Goal: Check status: Check status

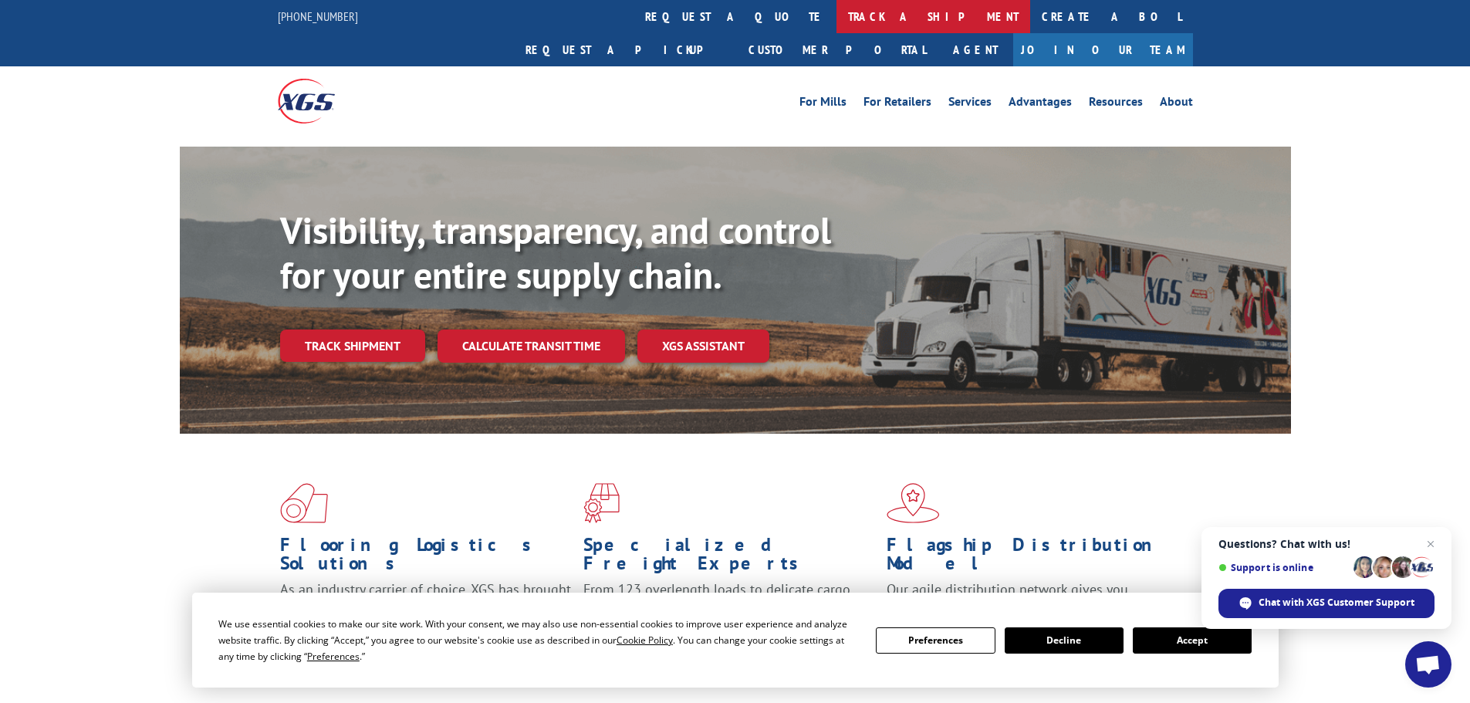
click at [837, 12] on link "track a shipment" at bounding box center [934, 16] width 194 height 33
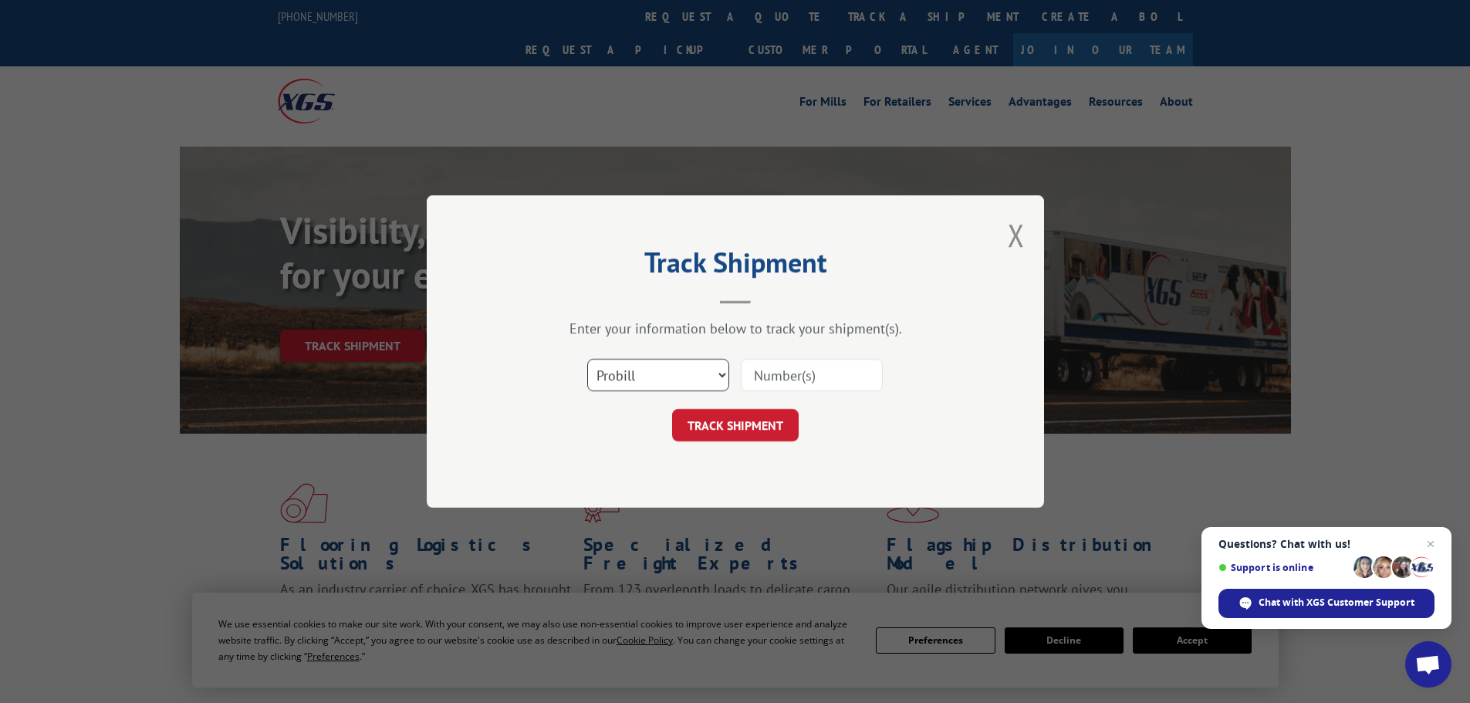
drag, startPoint x: 656, startPoint y: 370, endPoint x: 644, endPoint y: 385, distance: 18.7
click at [656, 370] on select "Select category... Probill BOL PO" at bounding box center [658, 375] width 142 height 32
select select "po"
click at [587, 359] on select "Select category... Probill BOL PO" at bounding box center [658, 375] width 142 height 32
click at [793, 364] on input at bounding box center [812, 375] width 142 height 32
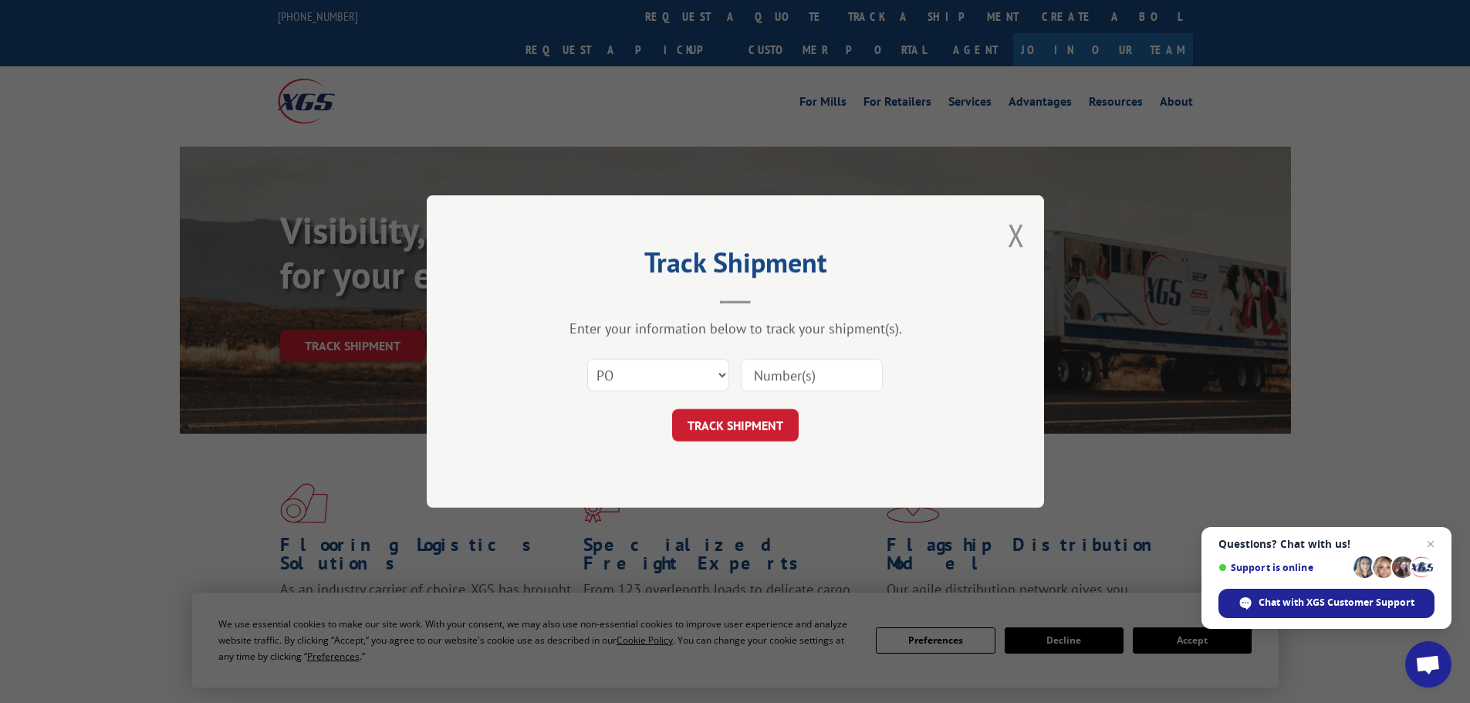
paste input "71536091"
type input "71536091"
click at [746, 421] on button "TRACK SHIPMENT" at bounding box center [735, 425] width 127 height 32
